Goal: Transaction & Acquisition: Purchase product/service

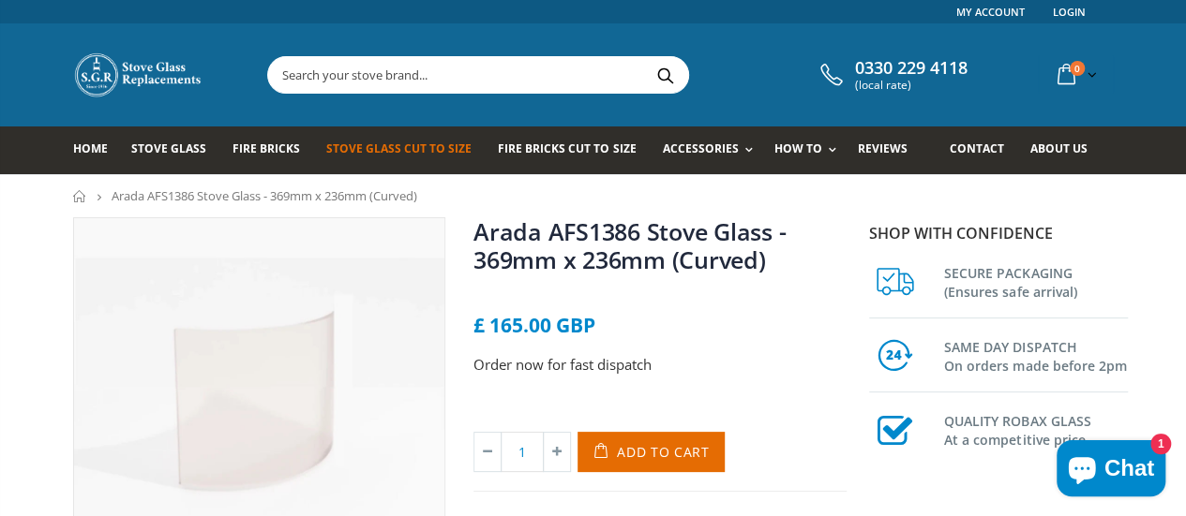
click at [390, 149] on span "Stove Glass Cut To Size" at bounding box center [398, 149] width 145 height 16
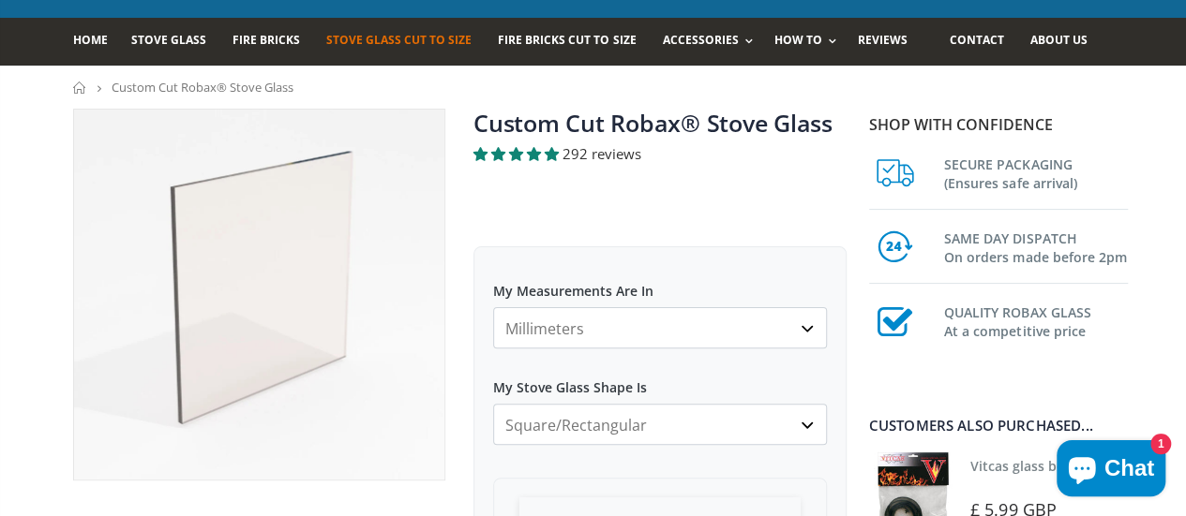
scroll to position [138, 0]
